Goal: Task Accomplishment & Management: Use online tool/utility

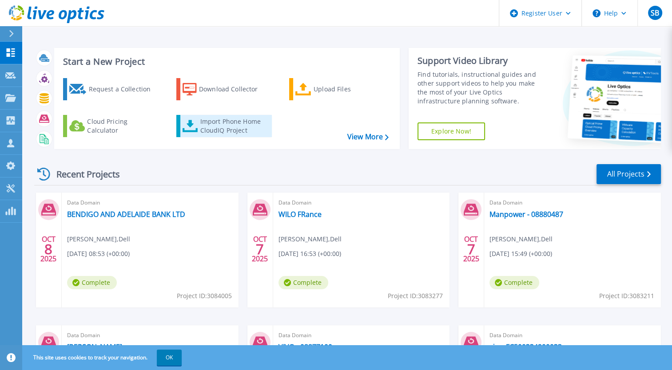
click at [190, 126] on icon at bounding box center [191, 126] width 16 height 12
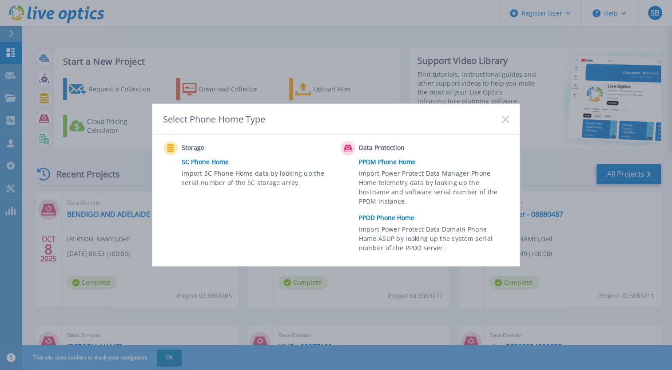
click at [391, 221] on link "PPDD Phone Home" at bounding box center [436, 217] width 155 height 13
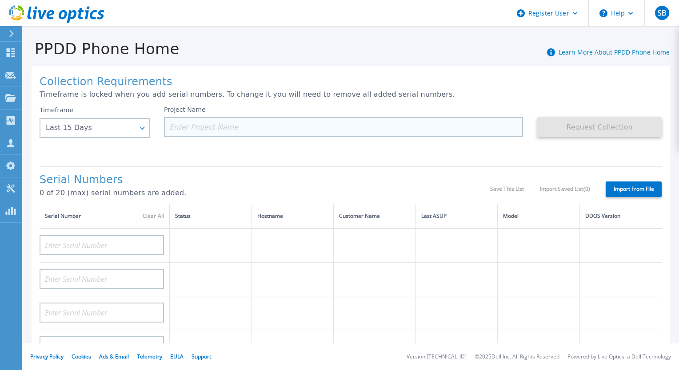
click at [184, 127] on input at bounding box center [343, 127] width 359 height 20
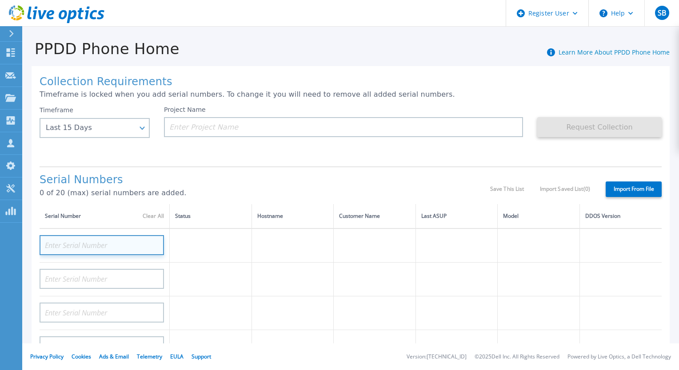
click at [88, 245] on input at bounding box center [102, 245] width 124 height 20
paste input "DE411225184913"
type input "DE411225184913"
click at [217, 178] on h1 "Serial Numbers" at bounding box center [265, 180] width 450 height 12
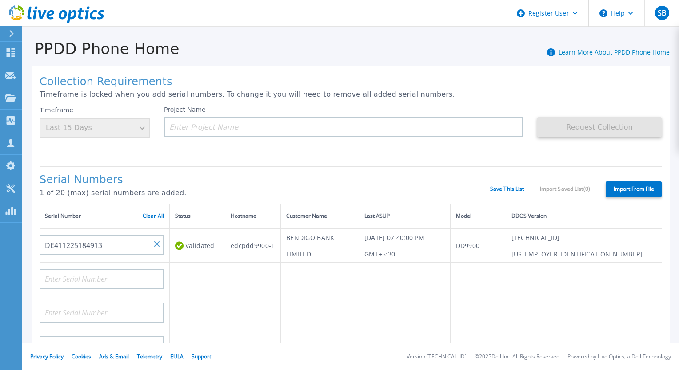
click at [125, 125] on div "Timeframe Last 15 Days" at bounding box center [95, 122] width 110 height 32
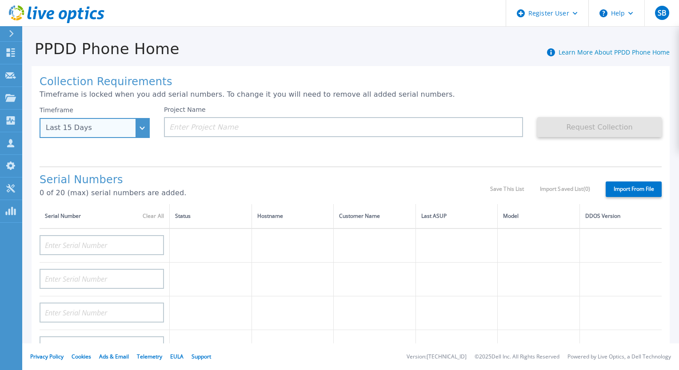
click at [139, 129] on div "Last 15 Days" at bounding box center [95, 128] width 110 height 20
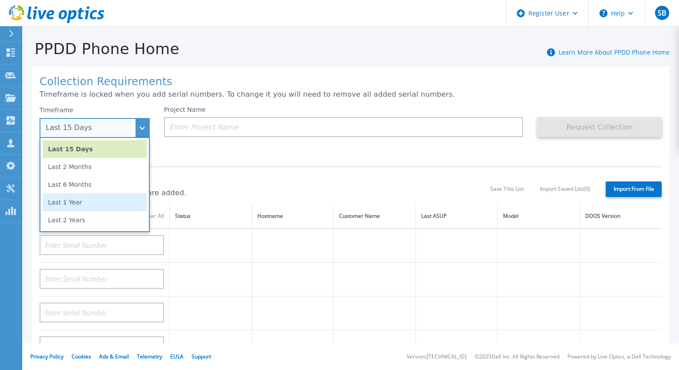
click at [109, 197] on li "Last 1 Year" at bounding box center [95, 203] width 104 height 18
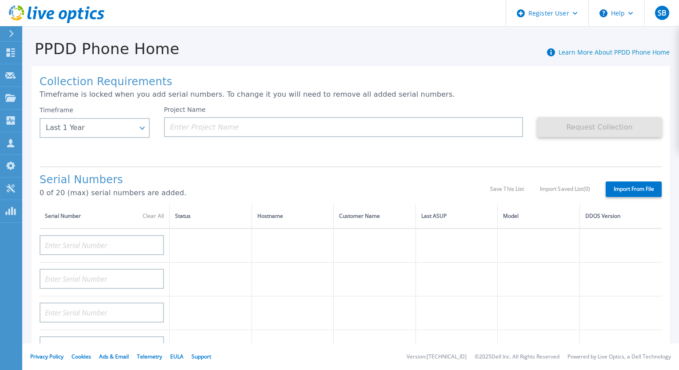
click at [203, 177] on h1 "Serial Numbers" at bounding box center [265, 180] width 450 height 12
click at [130, 244] on input at bounding box center [102, 245] width 124 height 20
paste input "DE411225184913"
type input "DE411225184913"
click at [193, 183] on h1 "Serial Numbers" at bounding box center [265, 180] width 450 height 12
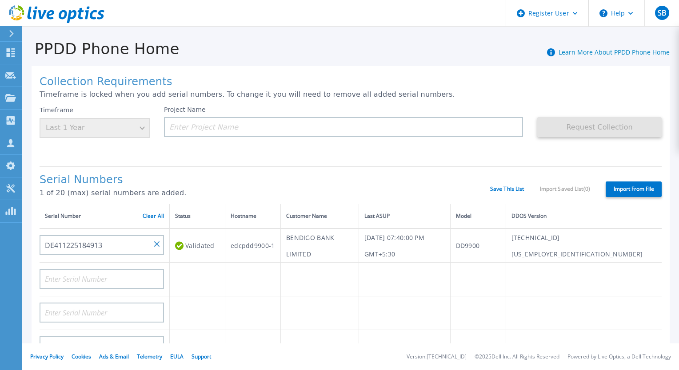
click at [308, 241] on td "BENDIGO BANK LIMITED" at bounding box center [320, 246] width 78 height 34
copy td "BENDIGO BANK LIMITED"
click at [281, 131] on input at bounding box center [343, 127] width 359 height 20
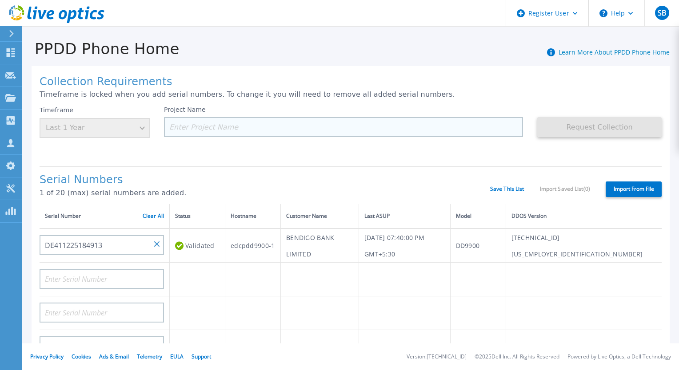
paste input "BENDIGO BANK LIMITED"
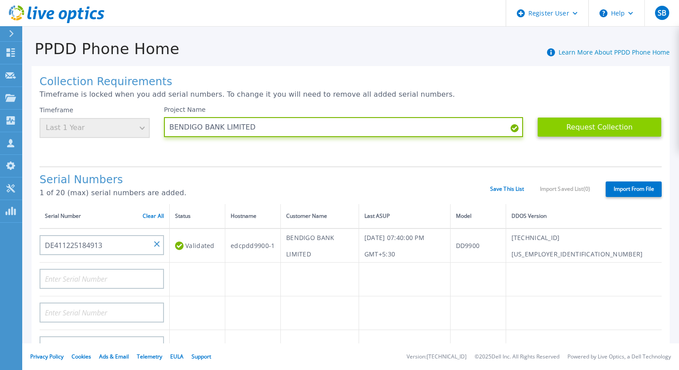
type input "BENDIGO BANK LIMITED"
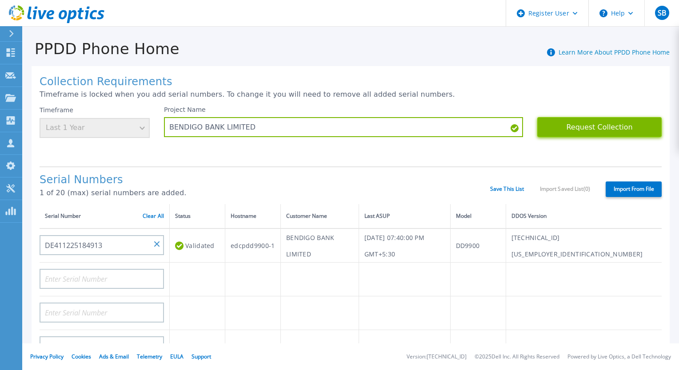
click at [581, 125] on button "Request Collection" at bounding box center [599, 127] width 124 height 20
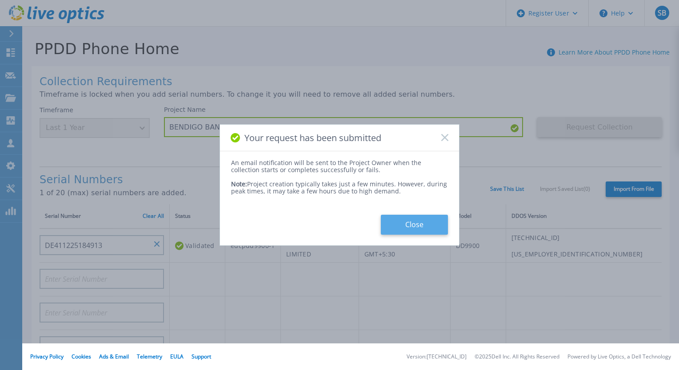
click at [437, 225] on button "Close" at bounding box center [414, 225] width 67 height 20
